Goal: Task Accomplishment & Management: Manage account settings

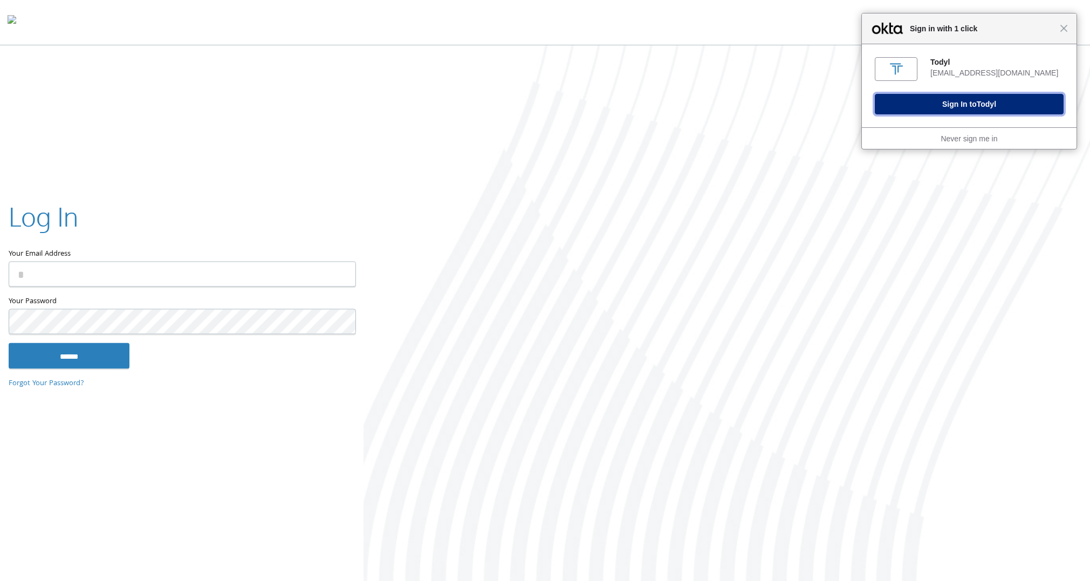
click at [1008, 101] on button "Sign In to [GEOGRAPHIC_DATA]" at bounding box center [968, 104] width 189 height 20
click at [962, 111] on button "Sign In to [GEOGRAPHIC_DATA]" at bounding box center [968, 104] width 189 height 20
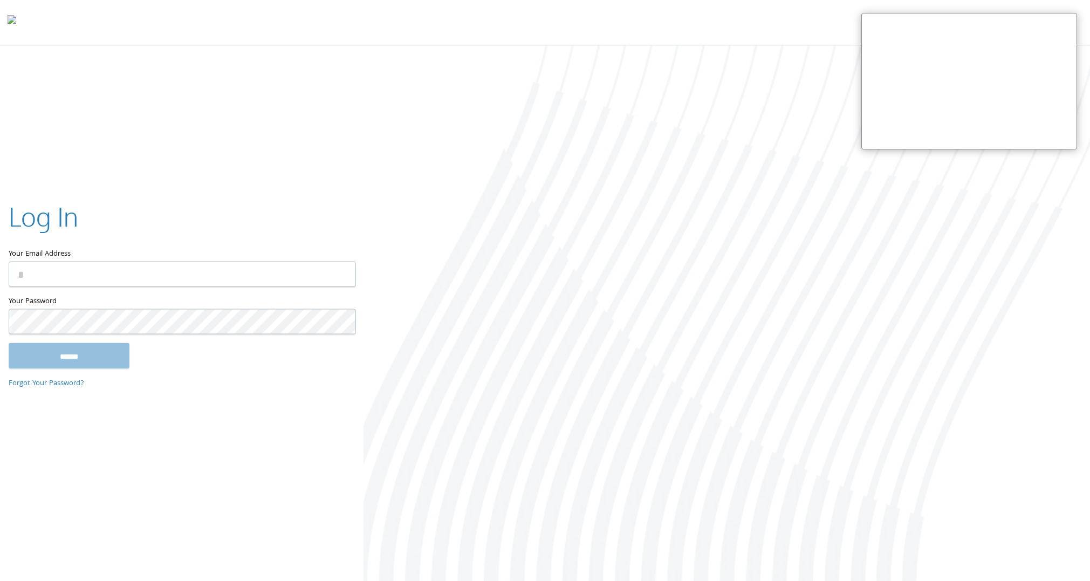
type input "**********"
